Goal: Information Seeking & Learning: Learn about a topic

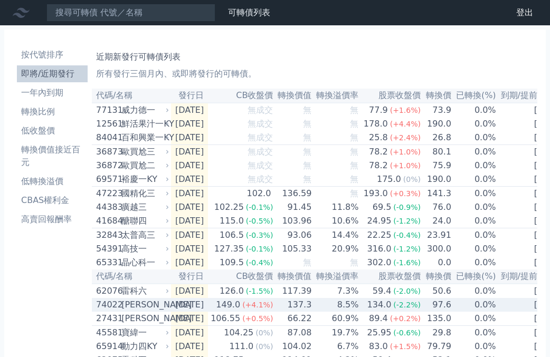
scroll to position [321, 0]
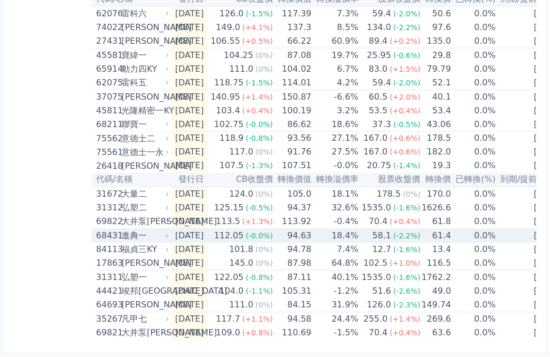
drag, startPoint x: 219, startPoint y: 225, endPoint x: 207, endPoint y: 154, distance: 71.8
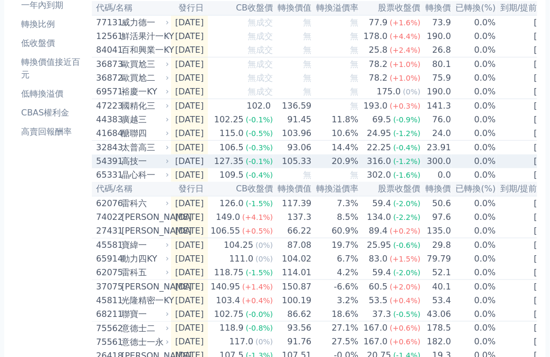
scroll to position [0, 0]
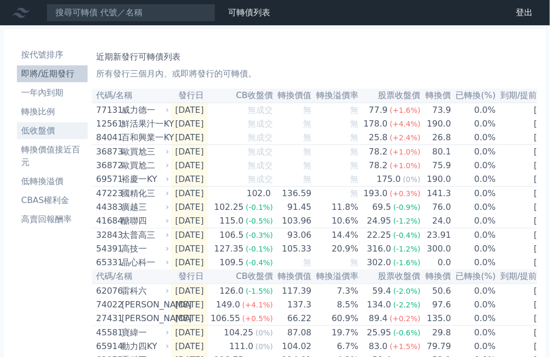
click at [51, 132] on li "低收盤價" at bounding box center [52, 131] width 71 height 13
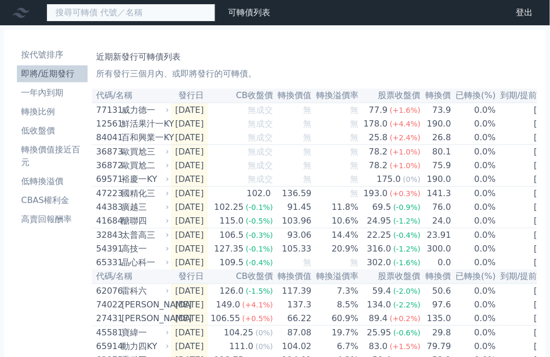
click at [91, 13] on input at bounding box center [130, 13] width 169 height 18
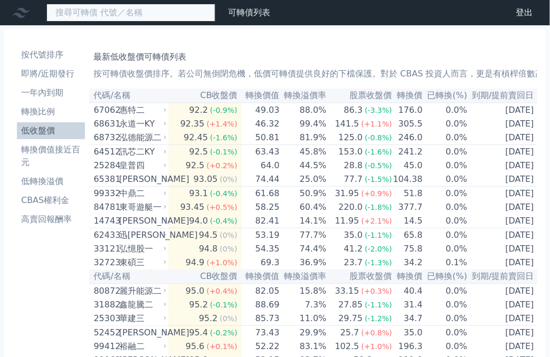
click at [96, 14] on input at bounding box center [130, 13] width 169 height 18
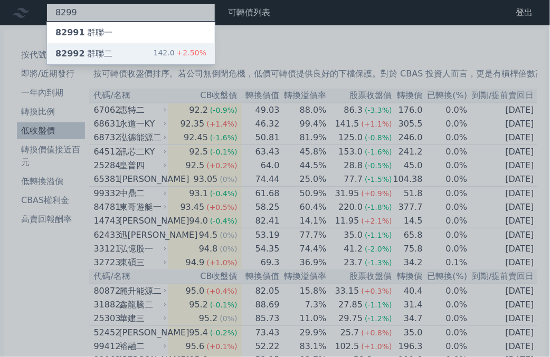
type input "8299"
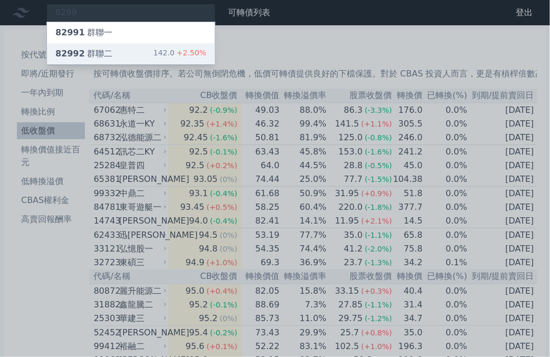
click at [77, 49] on span "82992" at bounding box center [70, 54] width 30 height 10
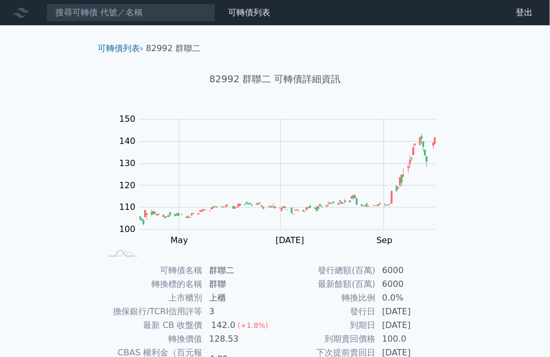
scroll to position [60, 0]
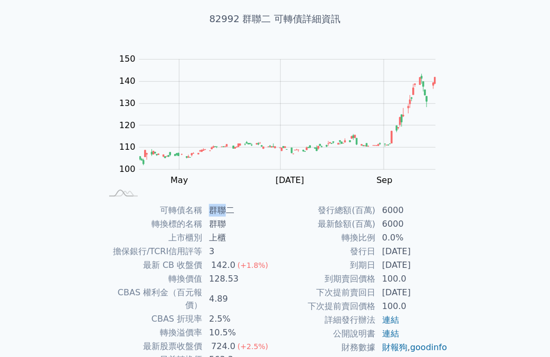
drag, startPoint x: 224, startPoint y: 210, endPoint x: 211, endPoint y: 210, distance: 12.7
click at [211, 210] on td "群聯二" at bounding box center [239, 211] width 72 height 14
copy td "群聯"
click at [79, 217] on div "可轉債列表 › 82992 群聯二 82992 群聯二 可轉債詳細資訊 Zoom Out 100 80 90 100 110 120 130 140 150 …" at bounding box center [275, 203] width 406 height 476
click at [442, 195] on rect at bounding box center [275, 126] width 338 height 148
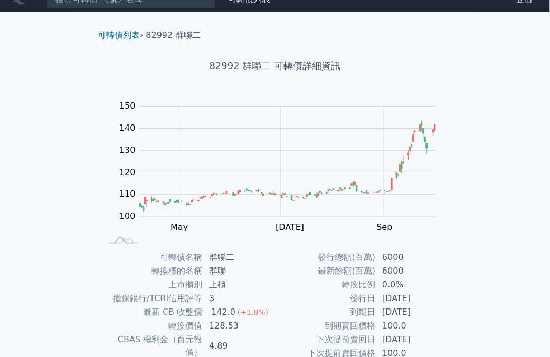
scroll to position [0, 0]
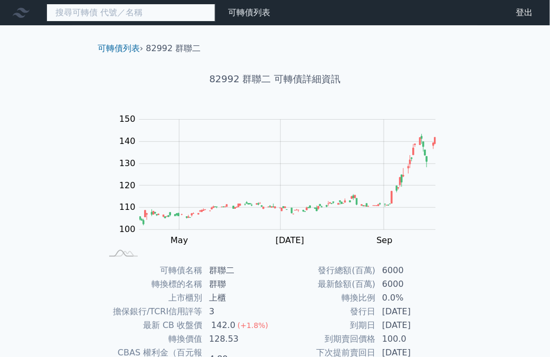
click at [127, 16] on input at bounding box center [130, 13] width 169 height 18
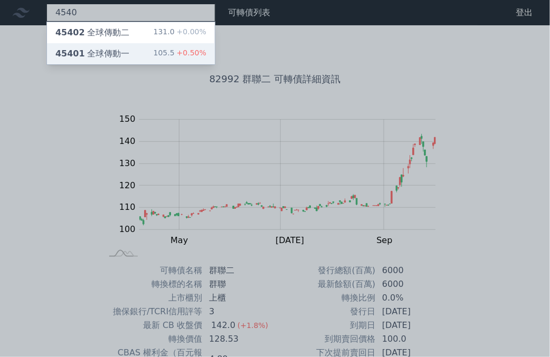
type input "4540"
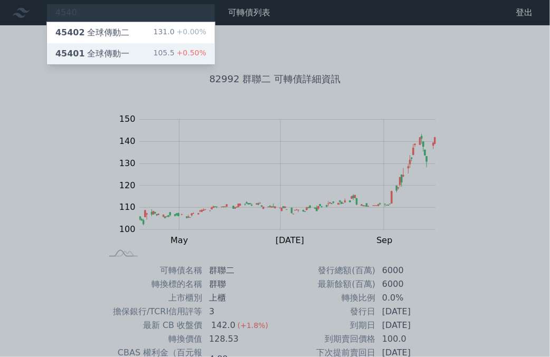
click at [137, 52] on div "45401 全球傳動一 105.5 +0.50%" at bounding box center [131, 53] width 168 height 21
